Goal: Information Seeking & Learning: Check status

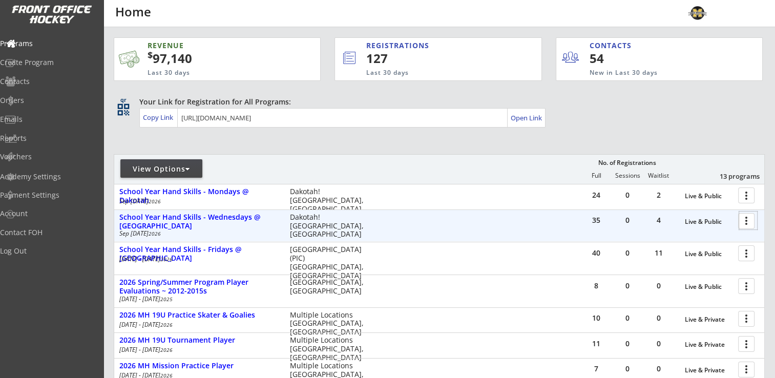
click at [749, 220] on div at bounding box center [748, 221] width 18 height 18
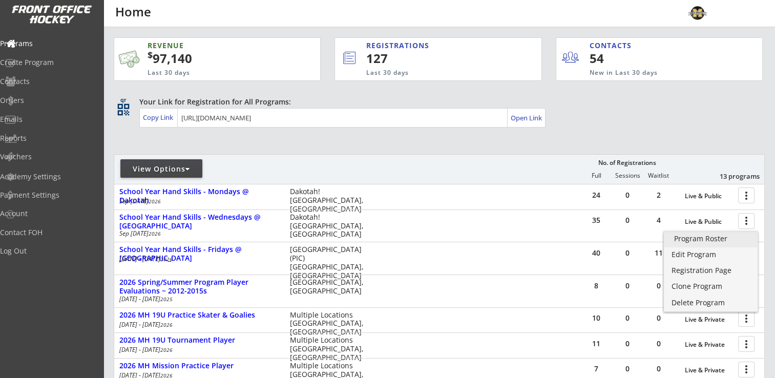
click at [712, 241] on div "Program Roster" at bounding box center [710, 238] width 73 height 7
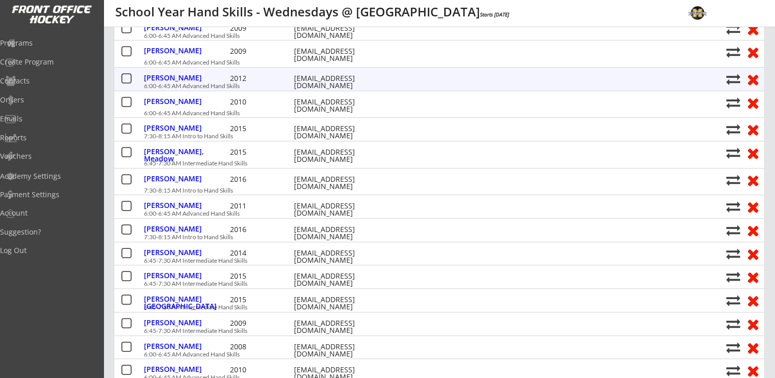
scroll to position [256, 0]
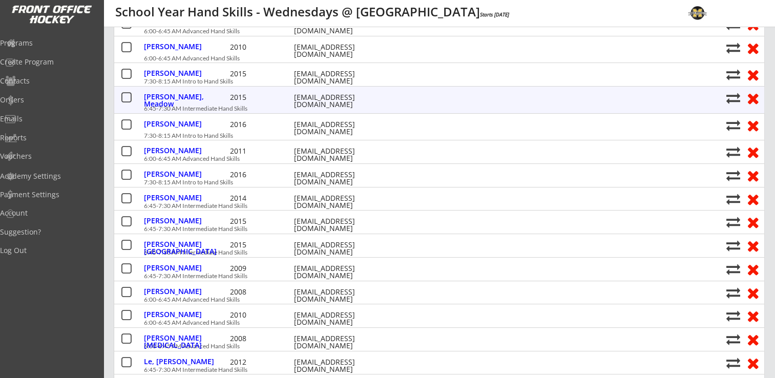
click at [735, 99] on button at bounding box center [733, 98] width 14 height 14
select select ""1348695171700984260__LOOKUP__1747257528707x535774706315034600""
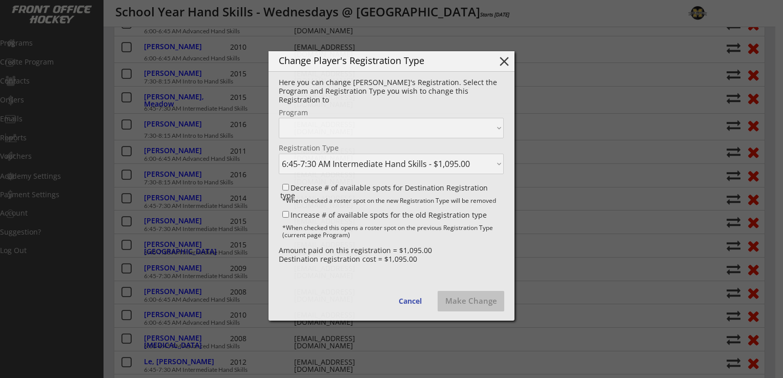
select select ""1348695171700984260__LOOKUP__1747257528707x992824701205872600""
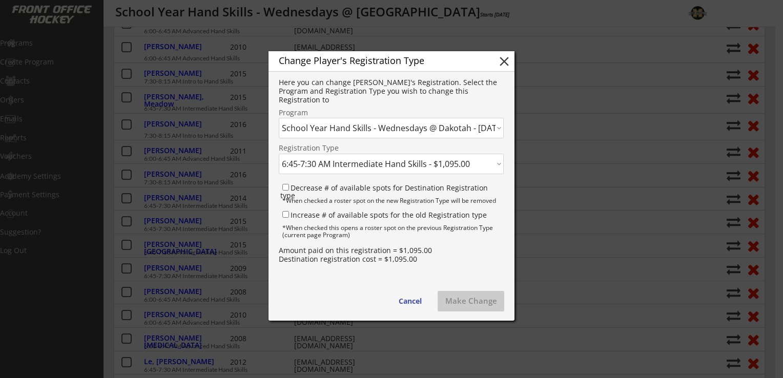
click at [390, 168] on select "Click here... 6:45-7:30 AM Intermediate Hand Skills - $1,095.00 7:30-8:15 AM In…" at bounding box center [391, 164] width 225 height 20
select select ""1348695171700984260__LOOKUP__1747257528707x393029034146529300""
click at [279, 154] on select "Click here... 6:45-7:30 AM Intermediate Hand Skills - $1,095.00 7:30-8:15 AM In…" at bounding box center [391, 164] width 225 height 20
click at [285, 190] on input "Decrease # of available spots for Destination Registration type" at bounding box center [285, 187] width 7 height 7
checkbox input "true"
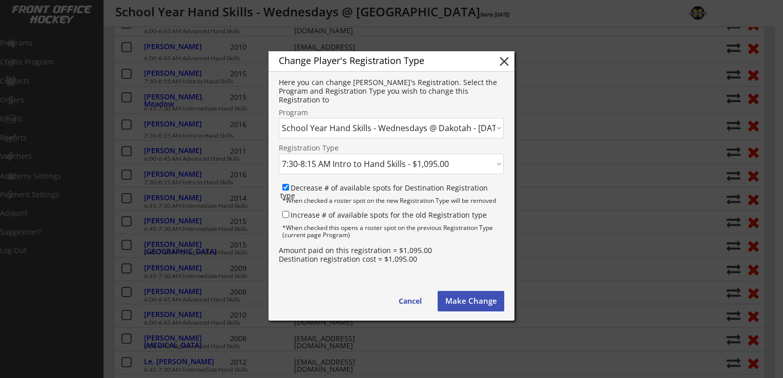
click at [284, 216] on input "Increase # of available spots for the old Registration type" at bounding box center [285, 214] width 7 height 7
checkbox input "true"
click at [476, 303] on button "Make Change" at bounding box center [470, 301] width 67 height 20
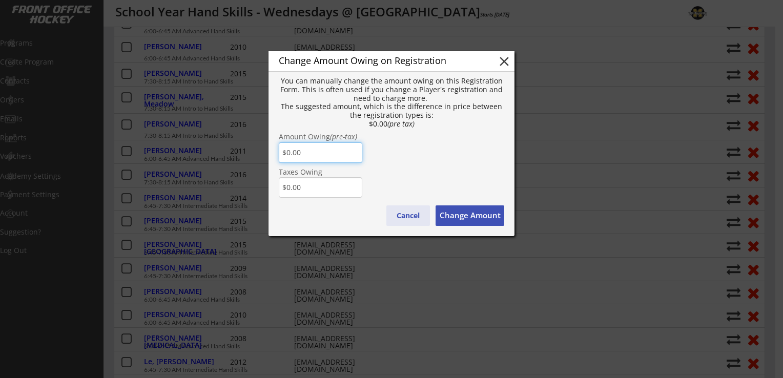
click at [410, 213] on button "Cancel" at bounding box center [408, 215] width 44 height 20
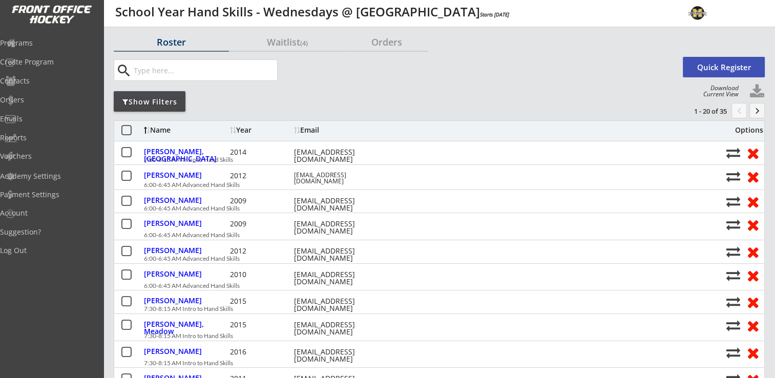
scroll to position [0, 0]
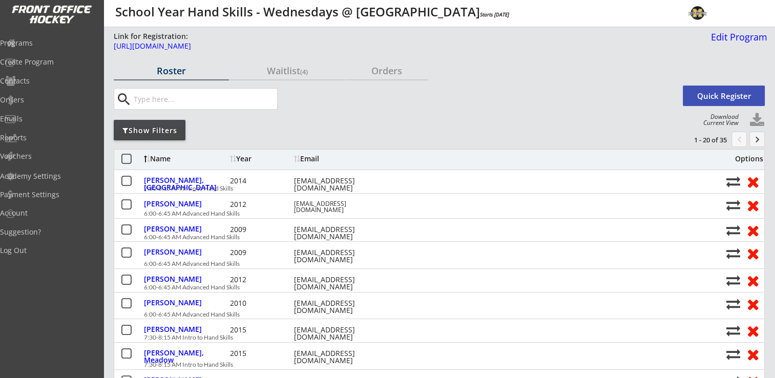
click at [756, 134] on button "keyboard_arrow_right" at bounding box center [756, 139] width 15 height 15
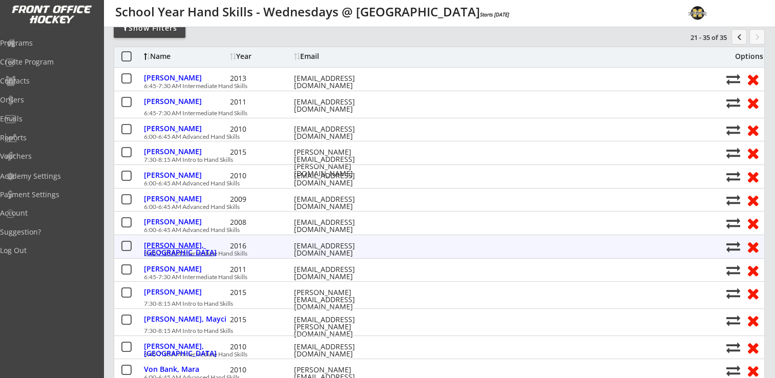
scroll to position [51, 0]
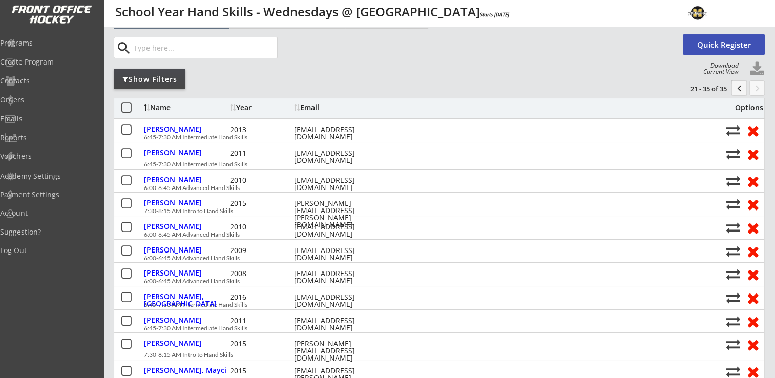
click at [740, 88] on button "chevron_left" at bounding box center [738, 87] width 15 height 15
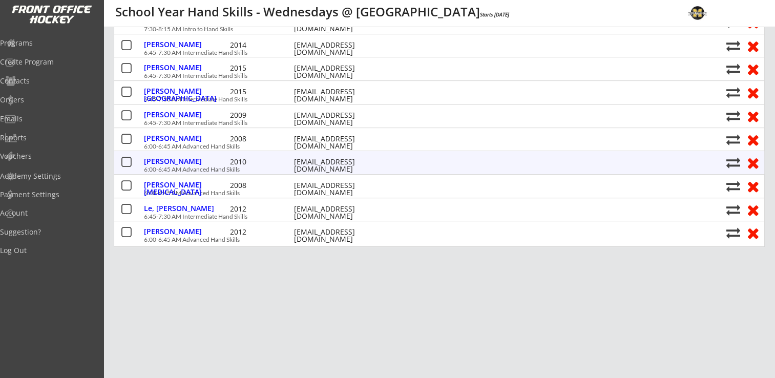
scroll to position [410, 0]
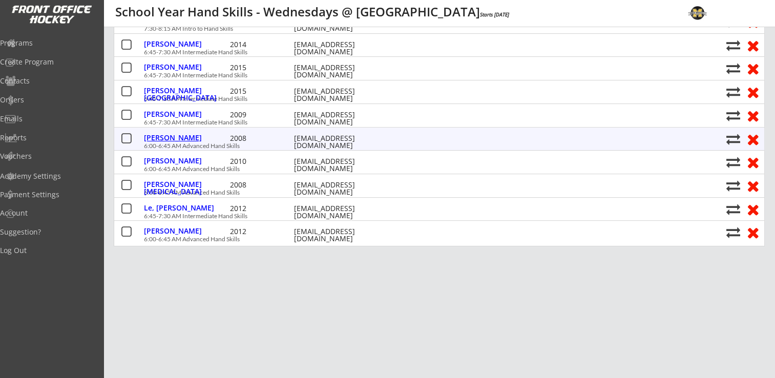
click at [173, 135] on div "Krieg, Taylor" at bounding box center [185, 137] width 83 height 7
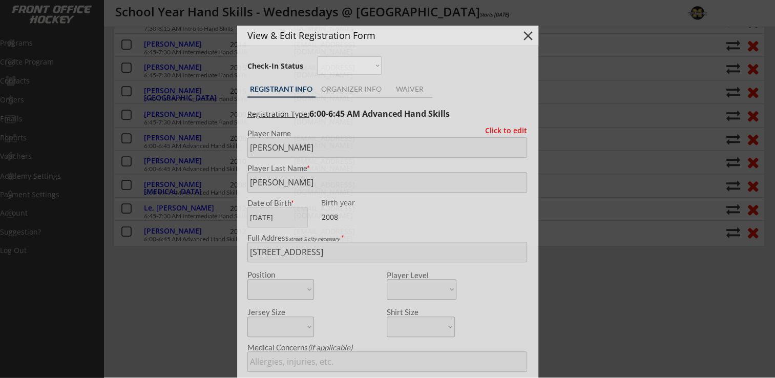
type input "Female"
type input "Rosemount High School Girls Varsity"
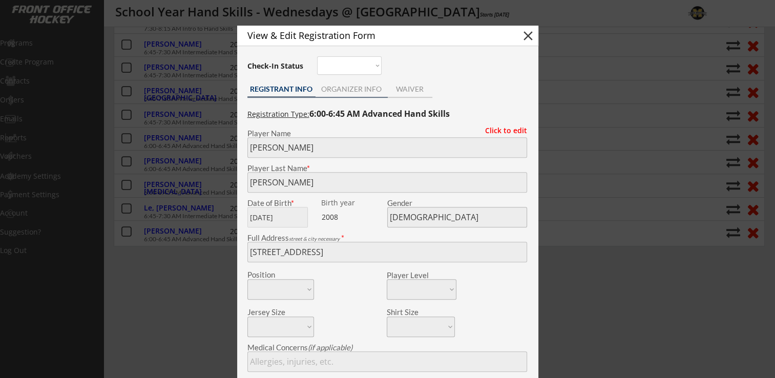
click at [346, 92] on div "ORGANIZER INFO" at bounding box center [352, 89] width 72 height 7
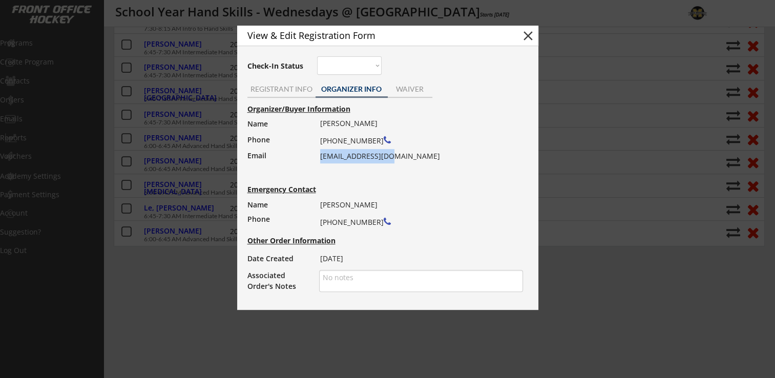
drag, startPoint x: 320, startPoint y: 156, endPoint x: 405, endPoint y: 156, distance: 85.0
click at [405, 156] on div "Lisa Krieg (612) 916-1528 lmparkin@yahoo.com" at bounding box center [418, 139] width 196 height 47
drag, startPoint x: 405, startPoint y: 156, endPoint x: 388, endPoint y: 156, distance: 16.4
copy div "lmparkin@yahoo.com"
click at [531, 34] on button "close" at bounding box center [527, 35] width 15 height 15
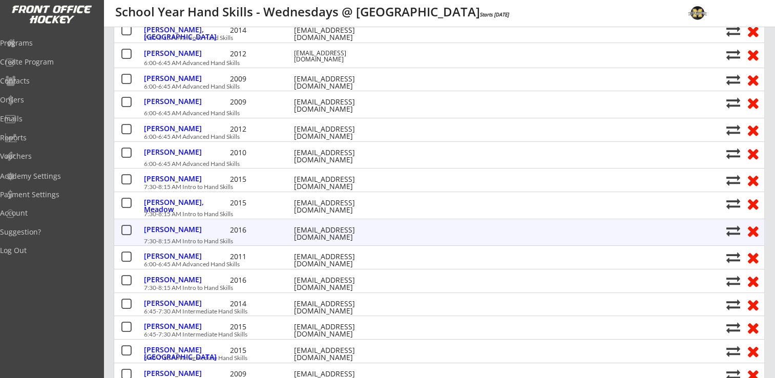
scroll to position [0, 0]
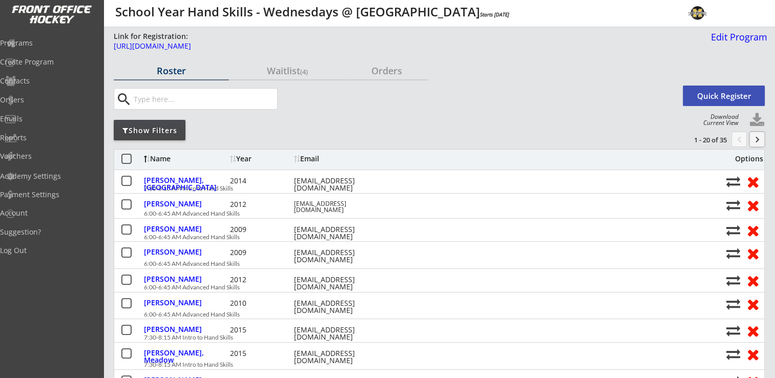
click at [761, 138] on button "keyboard_arrow_right" at bounding box center [756, 139] width 15 height 15
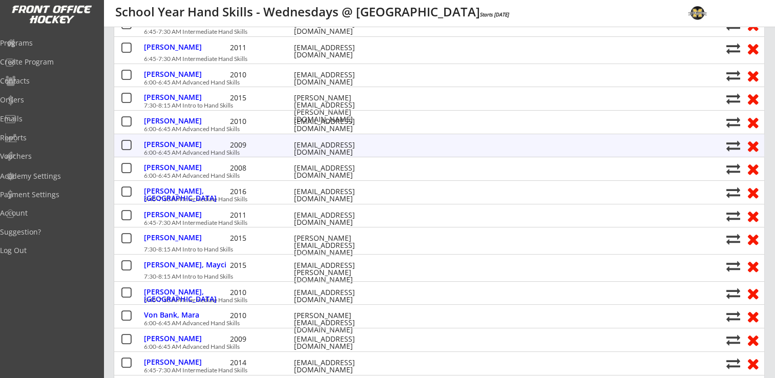
scroll to position [102, 0]
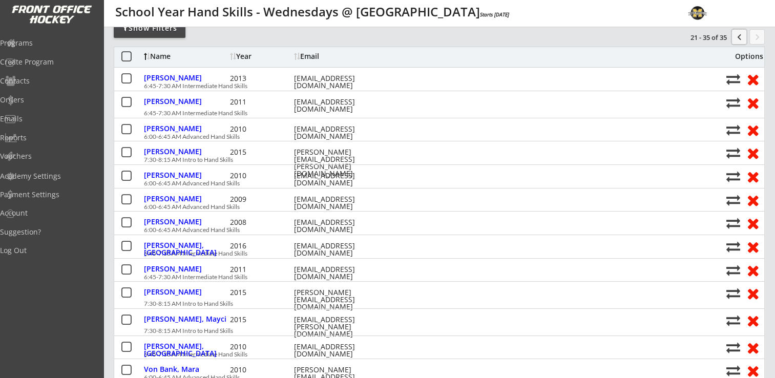
click at [734, 40] on button "chevron_left" at bounding box center [738, 36] width 15 height 15
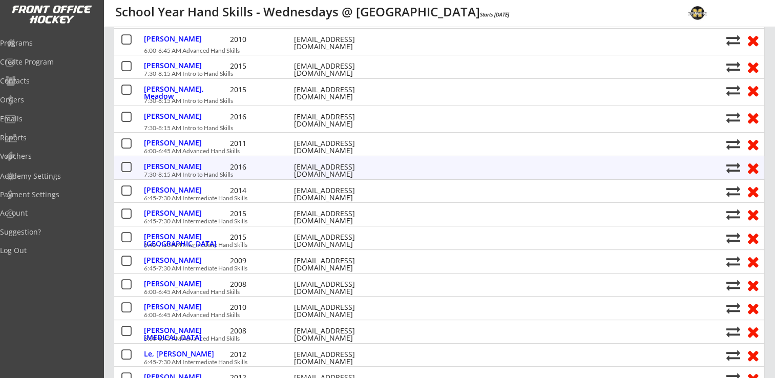
scroll to position [307, 0]
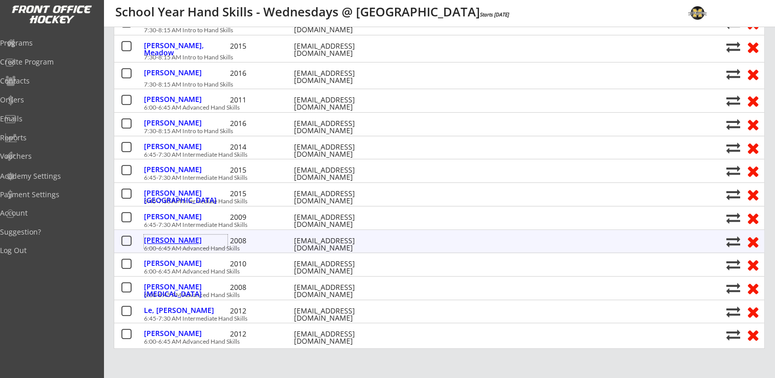
click at [155, 241] on div "Krieg, Taylor" at bounding box center [185, 240] width 83 height 7
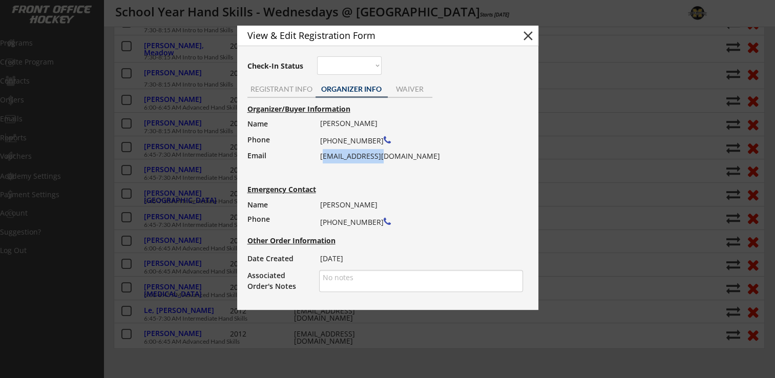
drag, startPoint x: 321, startPoint y: 155, endPoint x: 380, endPoint y: 155, distance: 59.4
click at [380, 155] on div "Lisa Krieg (612) 916-1528 lmparkin@yahoo.com" at bounding box center [418, 139] width 196 height 47
drag, startPoint x: 380, startPoint y: 155, endPoint x: 352, endPoint y: 157, distance: 27.7
click at [352, 156] on div "Lisa Krieg (612) 916-1528 lmparkin@yahoo.com" at bounding box center [418, 139] width 196 height 47
click at [328, 190] on div "Organizer/Buyer Information Name Phone Email Lisa Krieg (612) 916-1528 lmparkin…" at bounding box center [387, 198] width 291 height 192
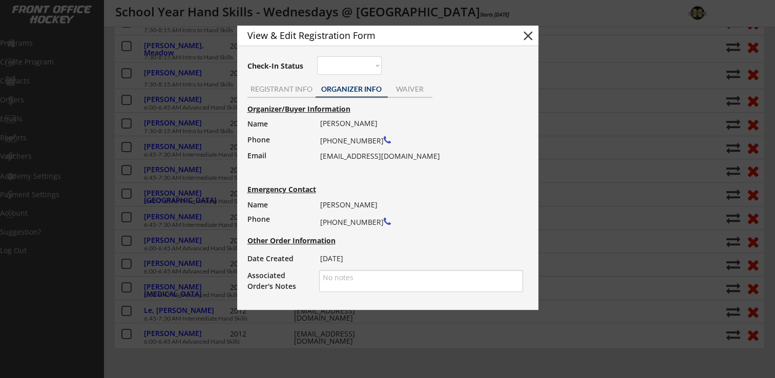
click at [319, 155] on div "Organizer/Buyer Information Name Phone Email Lisa Krieg (612) 916-1528 lmparkin…" at bounding box center [387, 198] width 291 height 192
drag, startPoint x: 320, startPoint y: 156, endPoint x: 408, endPoint y: 157, distance: 87.6
click at [408, 157] on div "Lisa Krieg (612) 916-1528 lmparkin@yahoo.com" at bounding box center [418, 139] width 196 height 47
drag, startPoint x: 408, startPoint y: 157, endPoint x: 369, endPoint y: 157, distance: 38.4
copy div "lmparkin@yahoo.com"
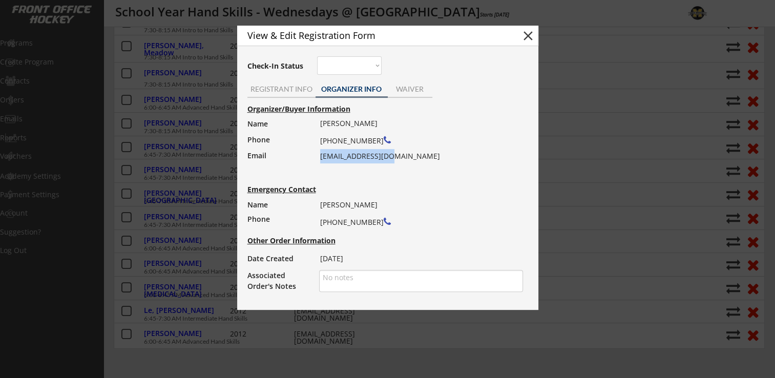
click at [531, 36] on button "close" at bounding box center [527, 35] width 15 height 15
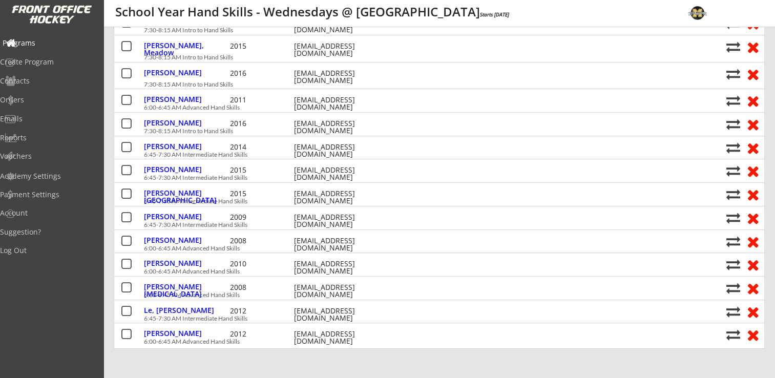
click at [41, 41] on div "Programs" at bounding box center [49, 42] width 92 height 7
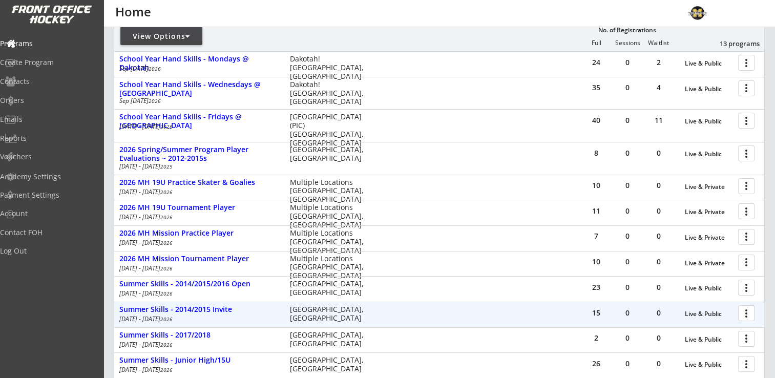
scroll to position [21, 0]
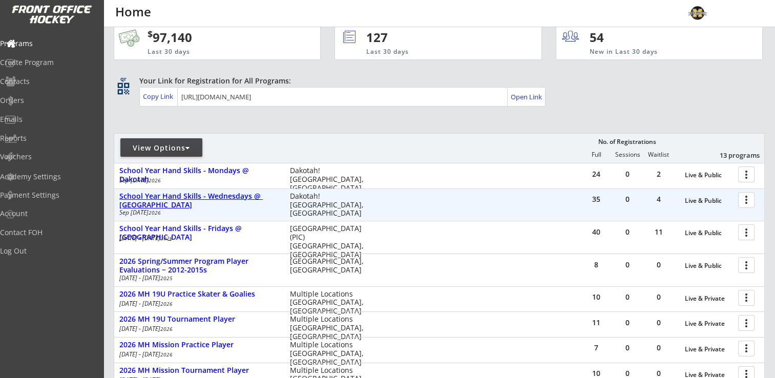
click at [176, 195] on div "School Year Hand Skills - Wednesdays @ [GEOGRAPHIC_DATA]" at bounding box center [199, 200] width 160 height 17
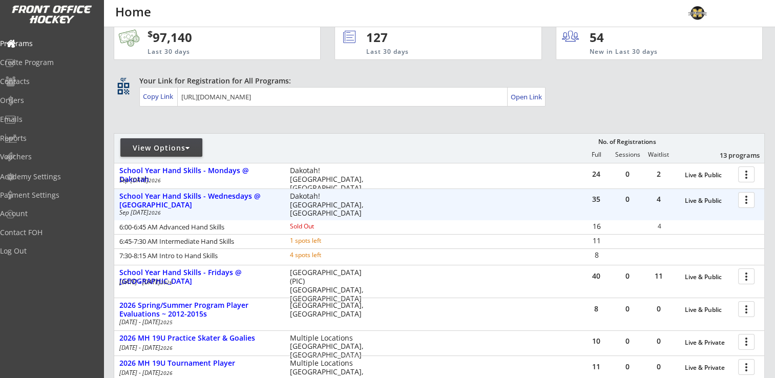
scroll to position [72, 0]
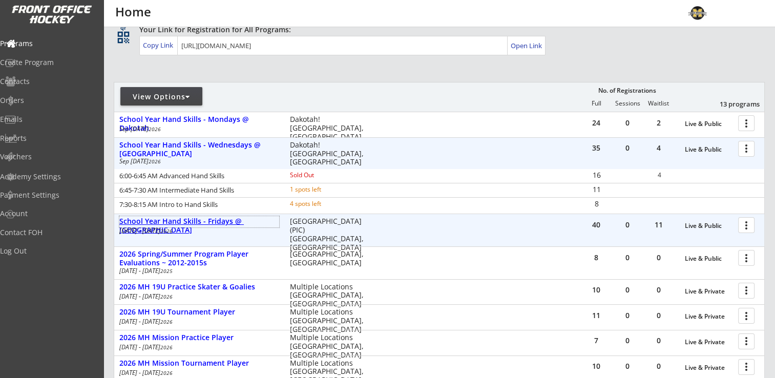
click at [219, 220] on div "School Year Hand Skills - Fridays @ [GEOGRAPHIC_DATA]" at bounding box center [199, 225] width 160 height 17
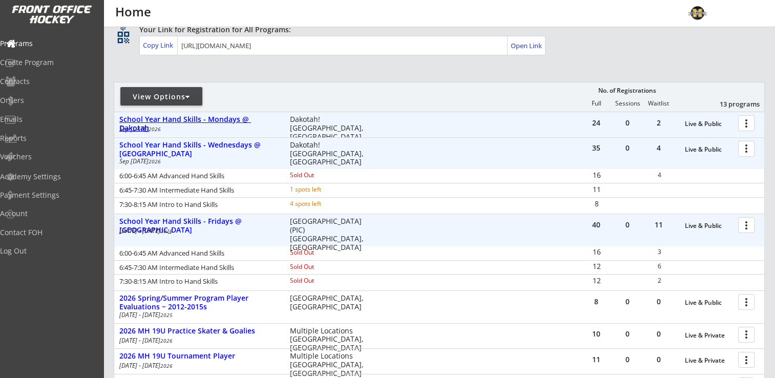
click at [221, 121] on div "School Year Hand Skills - Mondays @ Dakotah" at bounding box center [199, 123] width 160 height 17
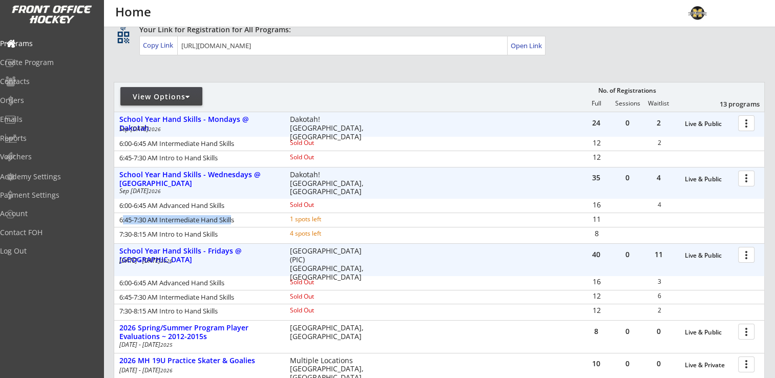
drag, startPoint x: 121, startPoint y: 218, endPoint x: 234, endPoint y: 218, distance: 112.2
click at [234, 218] on div "6:45-7:30 AM Intermediate Hand Skills" at bounding box center [197, 220] width 157 height 7
drag, startPoint x: 234, startPoint y: 218, endPoint x: 243, endPoint y: 219, distance: 9.8
click at [243, 219] on div "6:45-7:30 AM Intermediate Hand Skills" at bounding box center [197, 220] width 157 height 7
click at [305, 158] on div "Sold Out" at bounding box center [323, 157] width 66 height 6
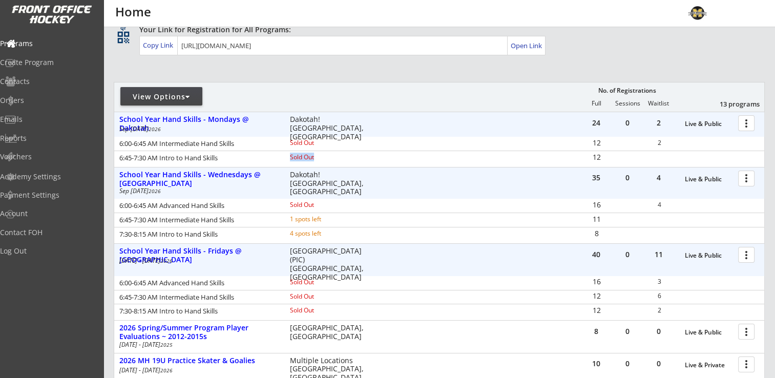
drag, startPoint x: 290, startPoint y: 155, endPoint x: 320, endPoint y: 154, distance: 30.2
click at [320, 154] on div "Sold Out" at bounding box center [323, 157] width 66 height 6
drag, startPoint x: 320, startPoint y: 154, endPoint x: 315, endPoint y: 156, distance: 5.3
click at [315, 156] on div "Sold Out" at bounding box center [323, 157] width 66 height 6
click at [316, 158] on div "Sold Out" at bounding box center [323, 157] width 66 height 6
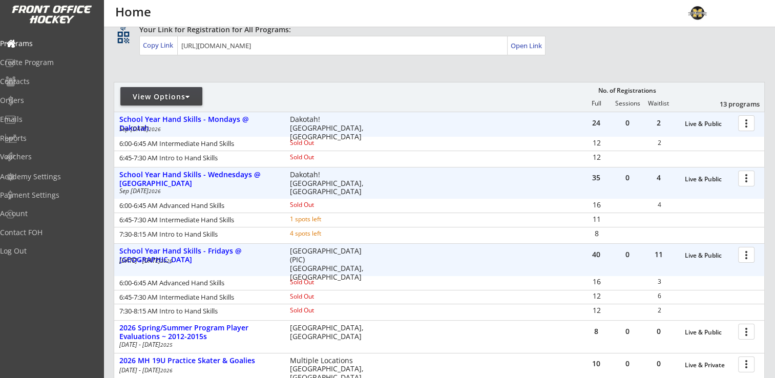
click at [338, 233] on div "4 spots left" at bounding box center [323, 234] width 66 height 6
click at [318, 234] on div "4 spots left" at bounding box center [323, 234] width 66 height 6
click at [323, 236] on div "4 spots left" at bounding box center [323, 234] width 66 height 6
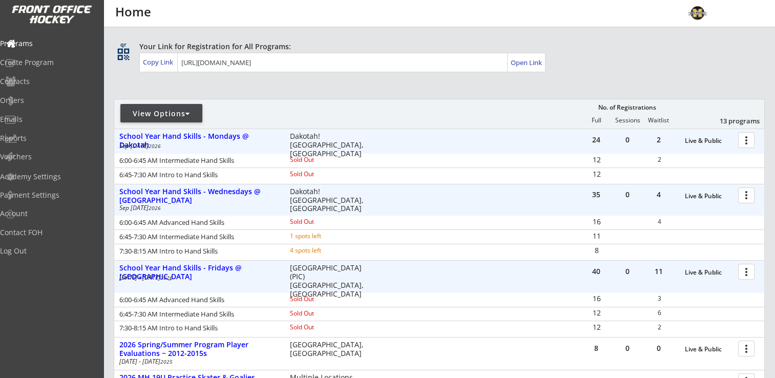
scroll to position [0, 0]
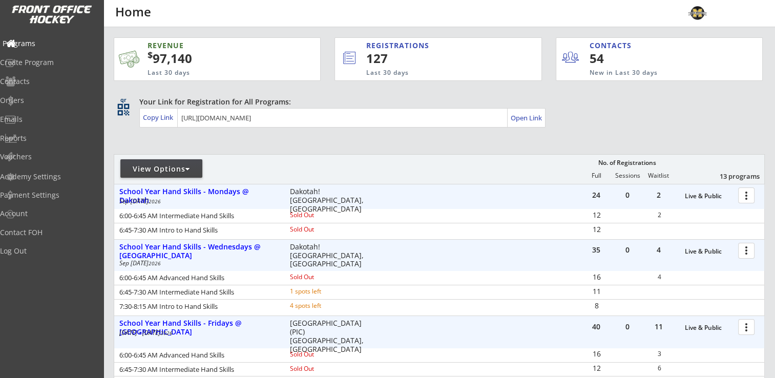
click at [27, 43] on div "Programs" at bounding box center [49, 43] width 92 height 7
click at [55, 46] on div "Programs" at bounding box center [49, 43] width 92 height 7
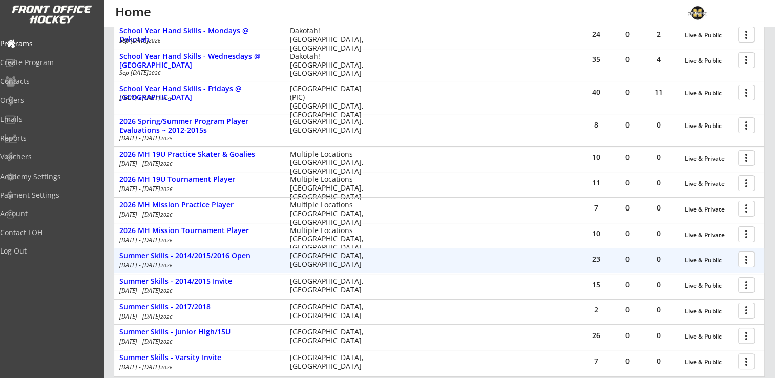
scroll to position [205, 0]
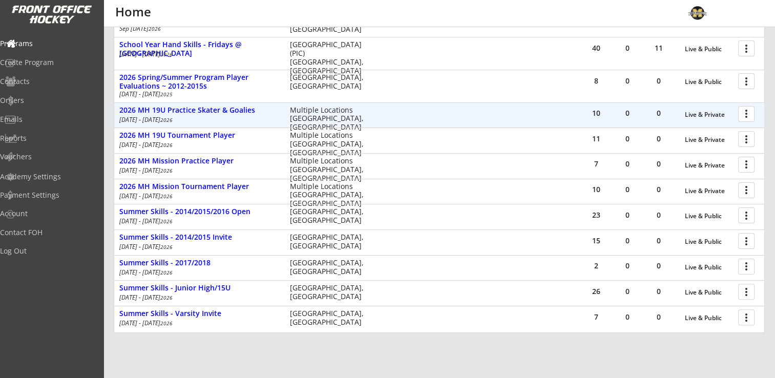
click at [749, 111] on div at bounding box center [748, 113] width 18 height 18
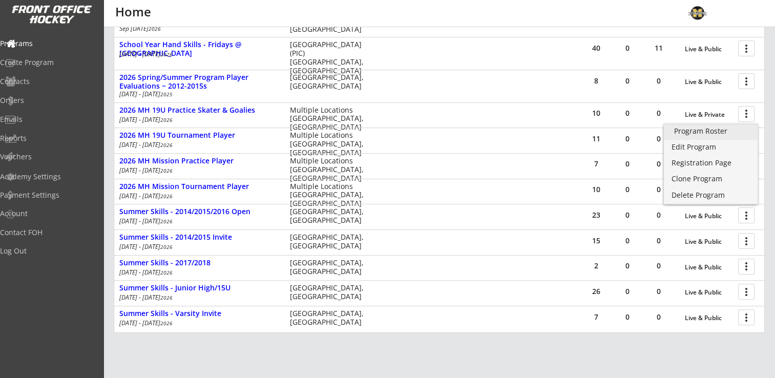
click at [736, 128] on div "Program Roster" at bounding box center [710, 131] width 73 height 7
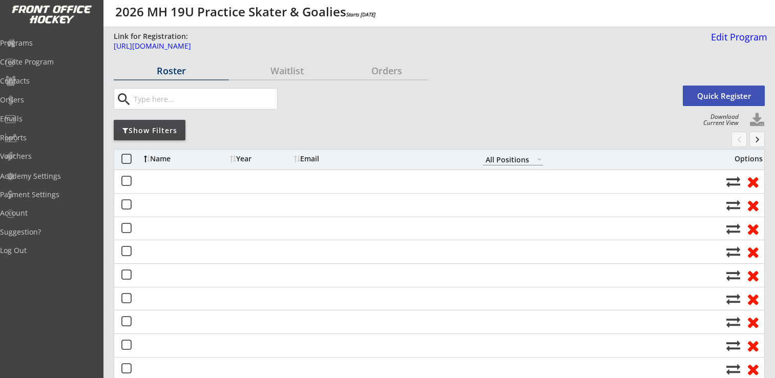
select select ""All Positions""
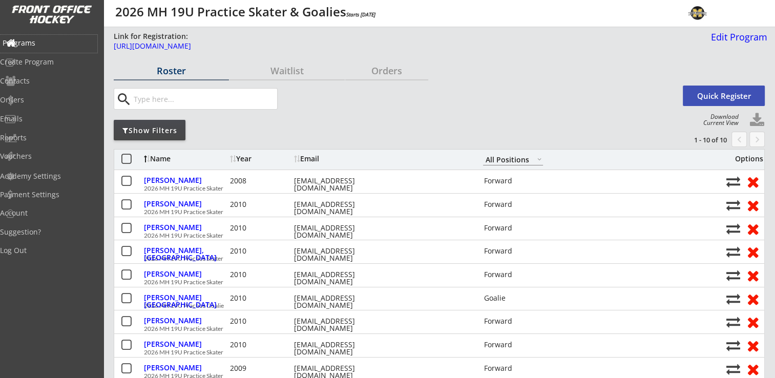
click at [50, 39] on div "Programs" at bounding box center [49, 42] width 92 height 7
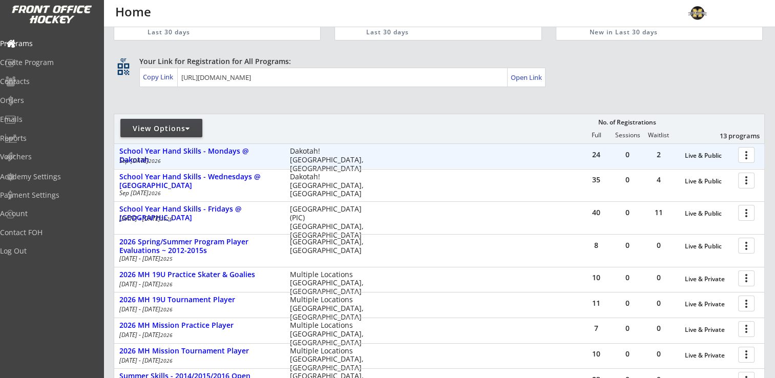
scroll to position [154, 0]
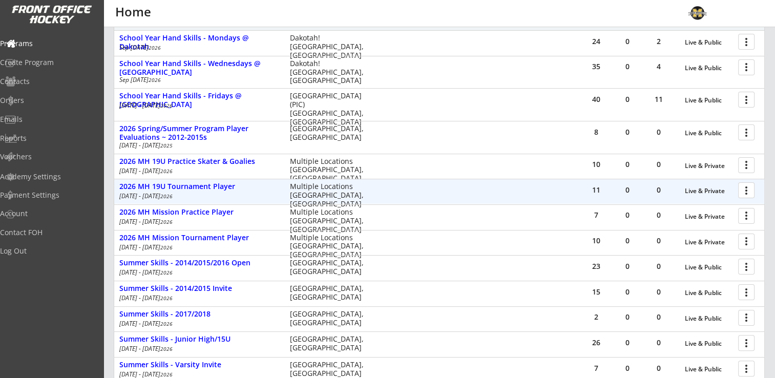
click at [747, 185] on div at bounding box center [748, 190] width 18 height 18
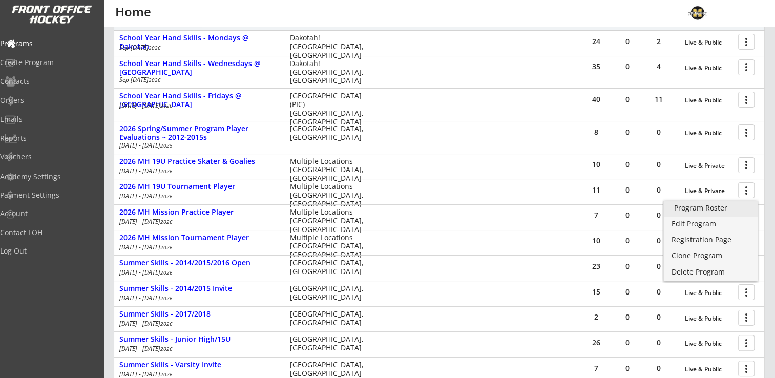
click at [716, 204] on div "Program Roster" at bounding box center [710, 207] width 73 height 7
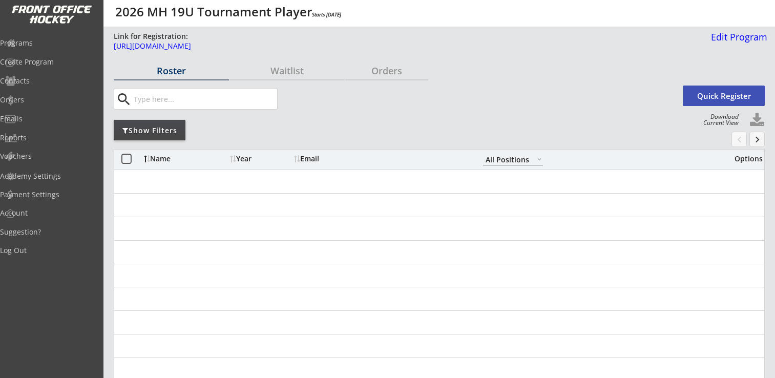
select select ""All Positions""
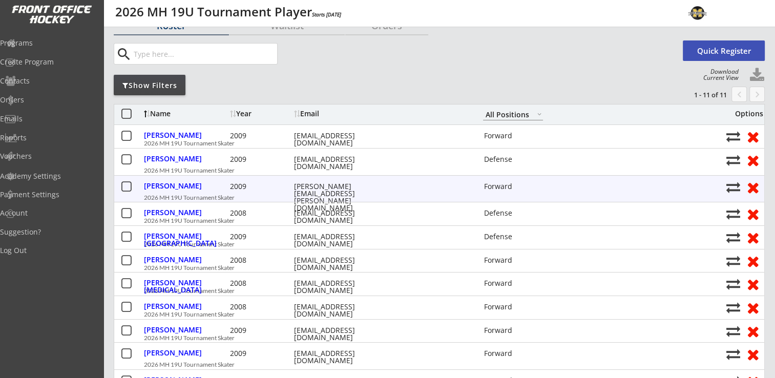
scroll to position [102, 0]
